Goal: Navigation & Orientation: Find specific page/section

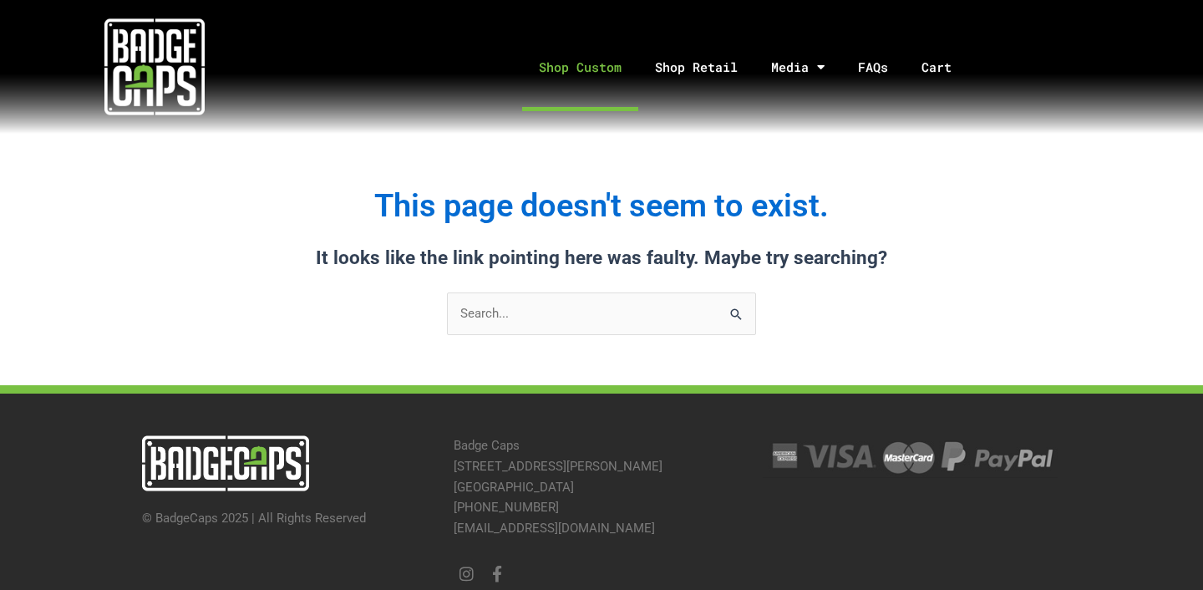
click at [571, 74] on link "Shop Custom" at bounding box center [580, 67] width 116 height 88
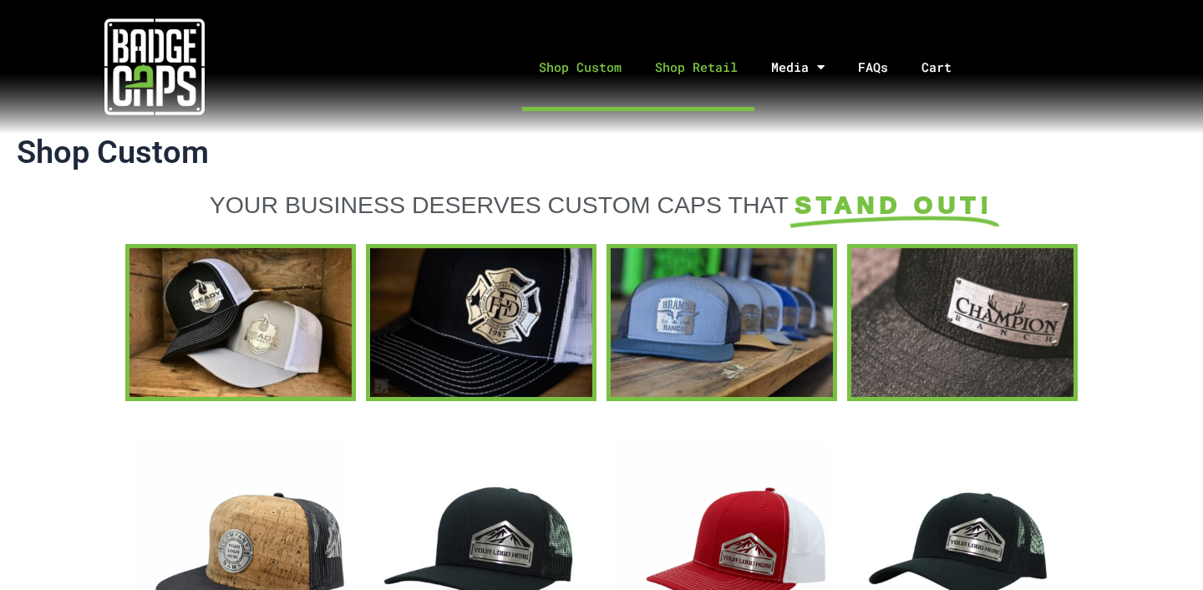
click at [704, 72] on link "Shop Retail" at bounding box center [696, 67] width 116 height 88
